Goal: Transaction & Acquisition: Purchase product/service

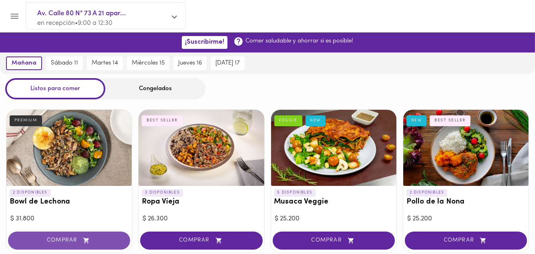
click at [60, 240] on span "COMPRAR" at bounding box center [69, 240] width 102 height 7
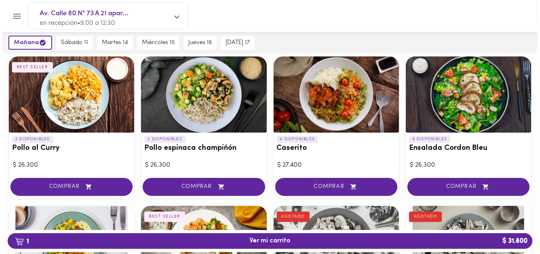
scroll to position [192, 0]
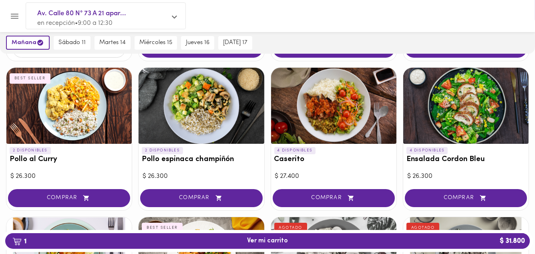
click at [336, 101] on div at bounding box center [333, 106] width 125 height 76
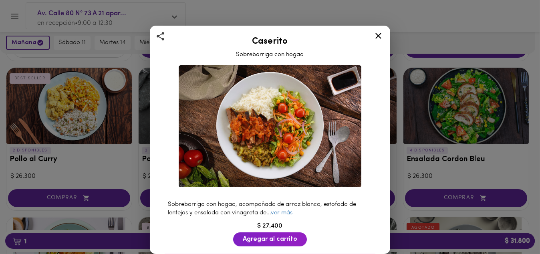
click at [380, 37] on icon at bounding box center [378, 36] width 10 height 10
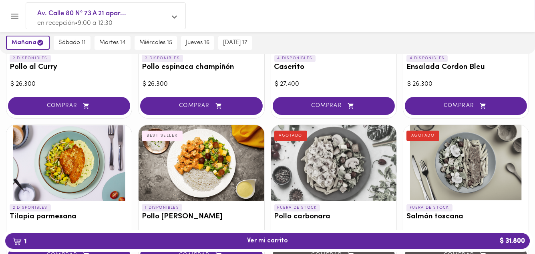
scroll to position [352, 0]
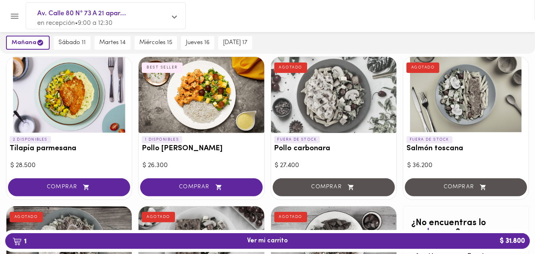
click at [65, 93] on div at bounding box center [68, 95] width 125 height 76
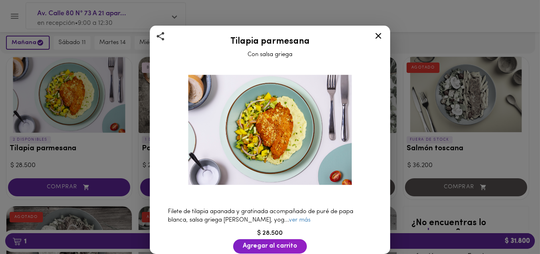
click at [378, 38] on icon at bounding box center [378, 36] width 10 height 10
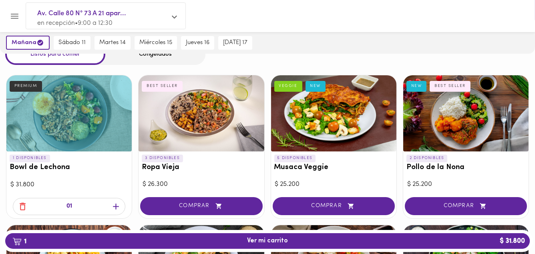
scroll to position [64, 0]
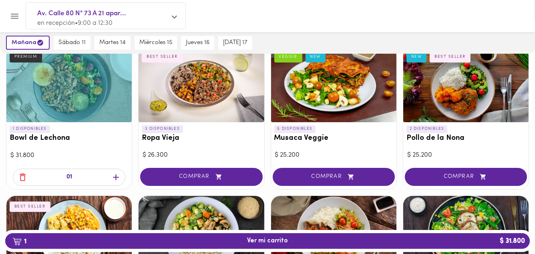
click at [20, 175] on icon "button" at bounding box center [23, 177] width 6 height 8
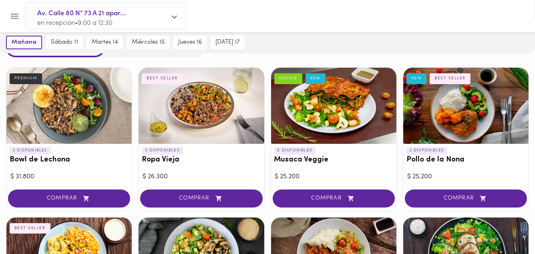
scroll to position [0, 0]
